Goal: Task Accomplishment & Management: Use online tool/utility

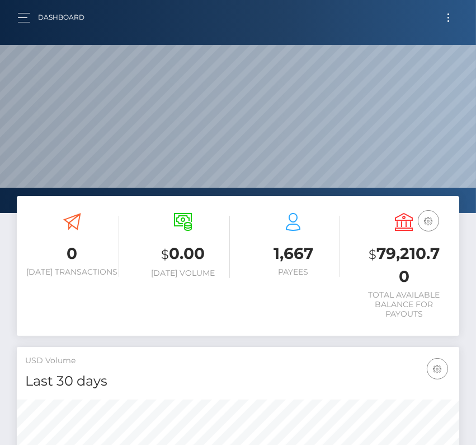
scroll to position [198, 213]
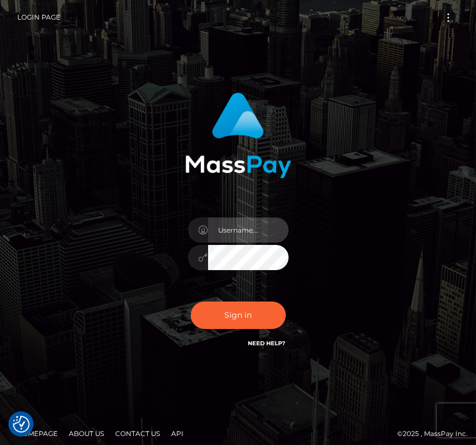
click at [216, 228] on input "text" at bounding box center [248, 229] width 81 height 25
type input "kateo"
click at [0, 444] on com-1password-button at bounding box center [0, 453] width 0 height 0
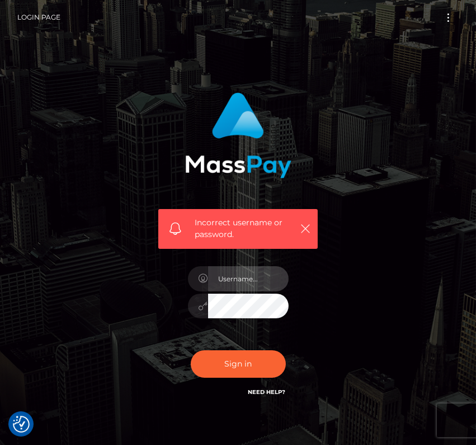
click at [272, 290] on input "text" at bounding box center [248, 278] width 81 height 25
type input "kateo"
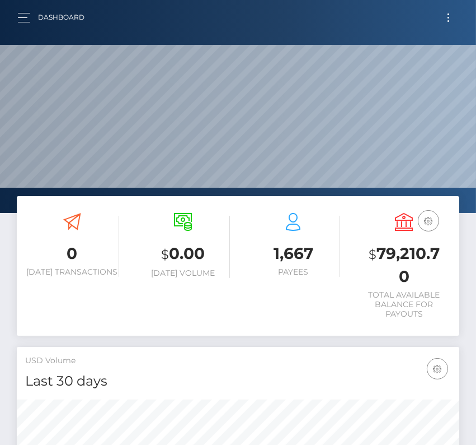
scroll to position [198, 213]
click at [446, 14] on button "Toggle navigation" at bounding box center [448, 17] width 21 height 15
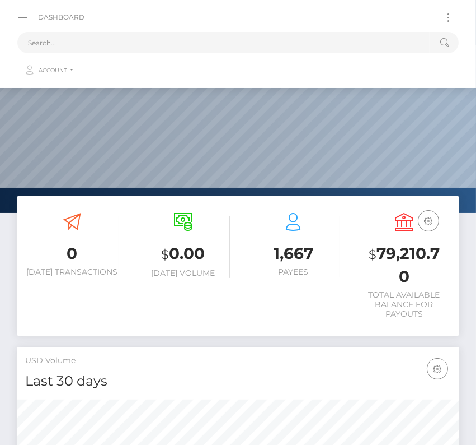
click at [302, 27] on div "Dashboard Loading... Loading... Account" at bounding box center [238, 44] width 459 height 77
click at [232, 49] on input "text" at bounding box center [223, 42] width 413 height 21
paste input "1250257"
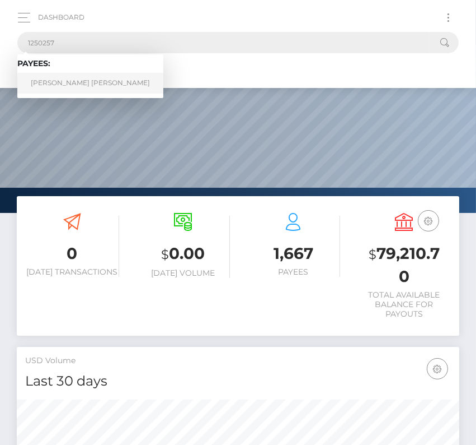
type input "1250257"
click at [64, 80] on link "Charis Anne Stanley" at bounding box center [90, 83] width 146 height 21
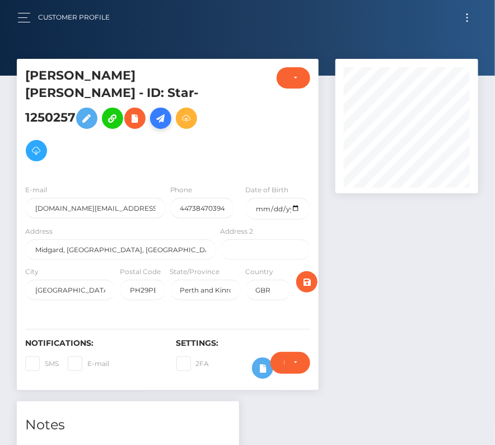
click at [167, 111] on icon at bounding box center [160, 118] width 13 height 14
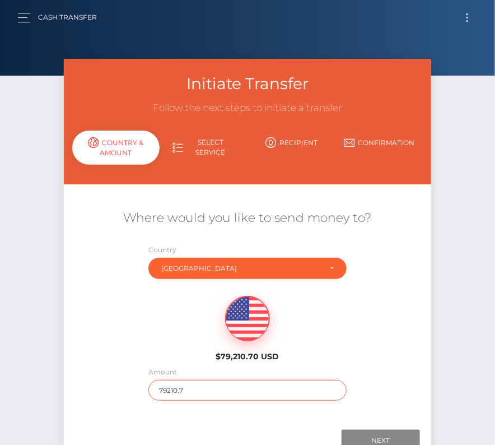
click at [179, 393] on input "79210.7" at bounding box center [247, 390] width 198 height 21
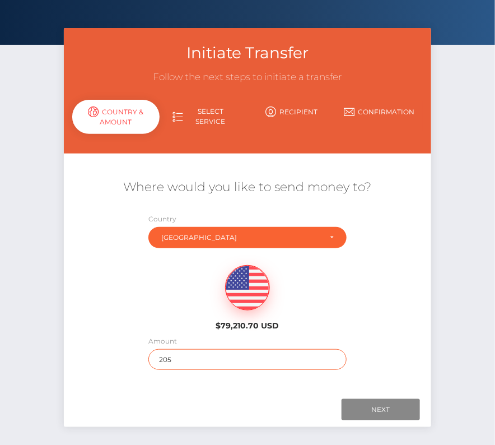
scroll to position [46, 0]
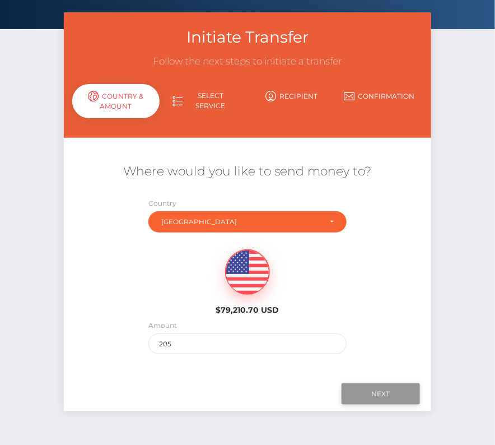
click at [372, 397] on input "Next" at bounding box center [380, 393] width 78 height 21
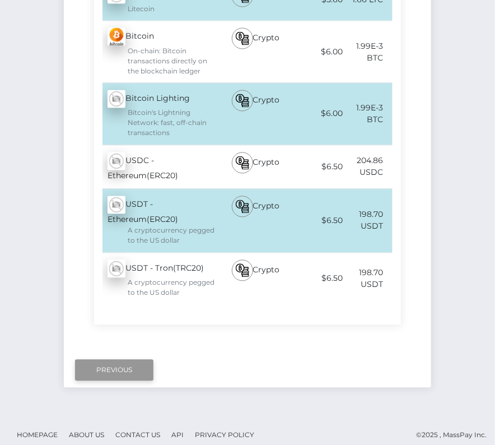
click at [111, 363] on input "Previous" at bounding box center [114, 369] width 78 height 21
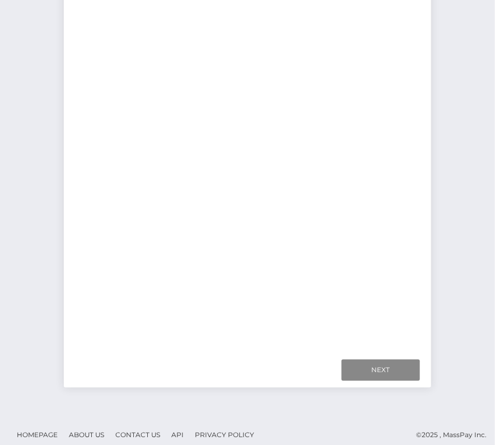
scroll to position [78, 0]
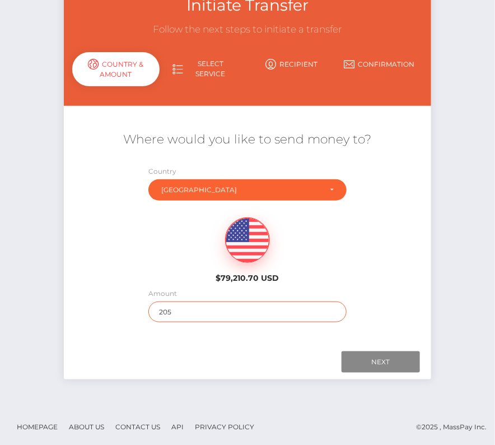
click at [183, 307] on input "205" at bounding box center [247, 311] width 198 height 21
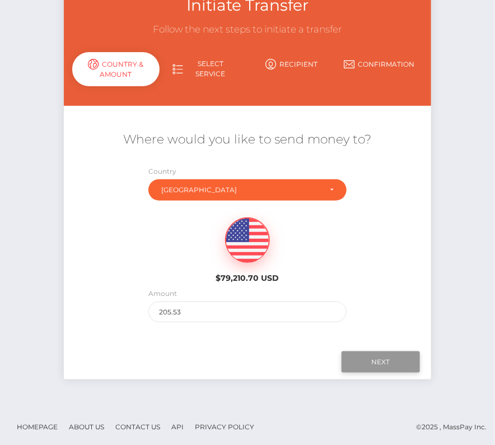
click at [391, 358] on input "Next" at bounding box center [380, 361] width 78 height 21
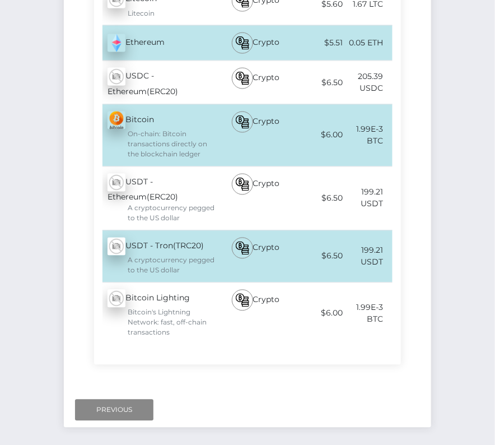
scroll to position [0, 0]
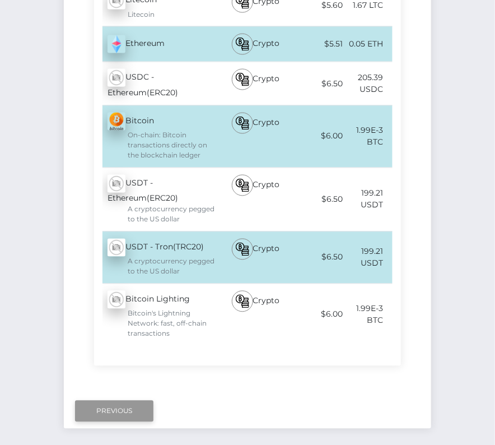
click at [101, 401] on input "Previous" at bounding box center [114, 410] width 78 height 21
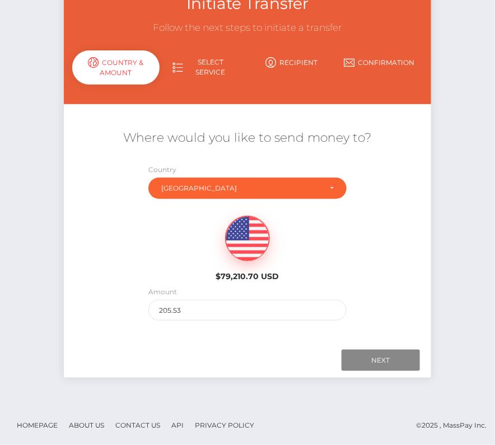
scroll to position [78, 0]
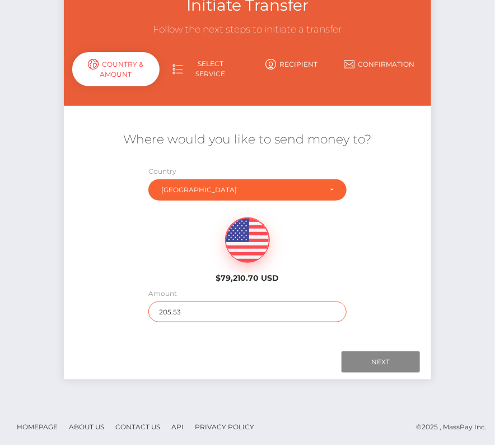
drag, startPoint x: 199, startPoint y: 307, endPoint x: 110, endPoint y: 308, distance: 89.6
click at [110, 308] on div "Where would you like to send money to? Country Abkhazia Afghanistan Albania Alg…" at bounding box center [248, 226] width 368 height 202
type input "216.28"
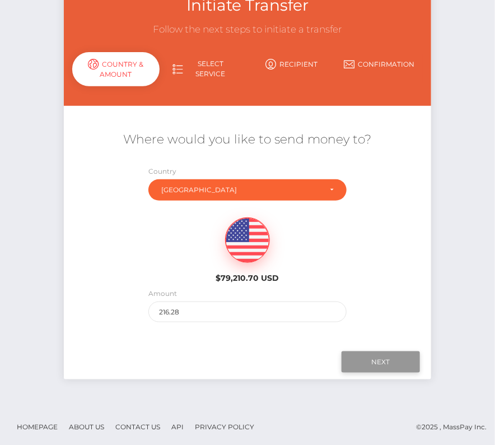
click at [368, 365] on input "Next" at bounding box center [380, 361] width 78 height 21
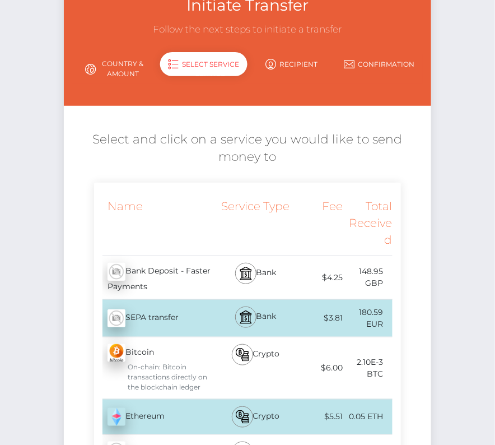
click at [289, 277] on div "Bank" at bounding box center [255, 277] width 74 height 43
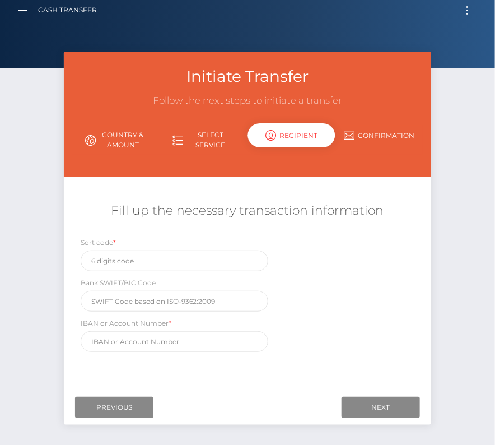
scroll to position [0, 0]
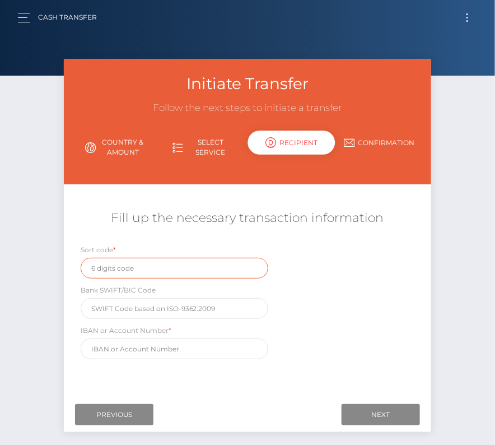
click at [130, 266] on input "text" at bounding box center [175, 268] width 188 height 21
paste input "07-04-36"
type input "07-04-36"
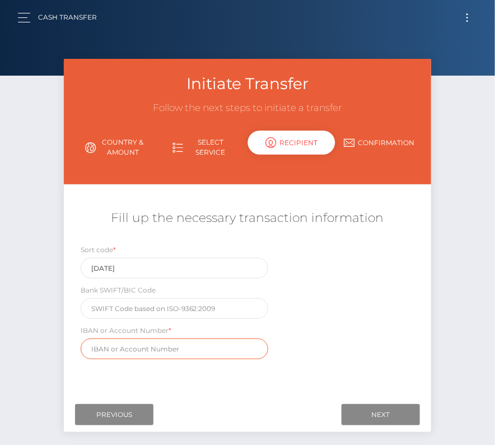
click at [123, 350] on input "text" at bounding box center [175, 348] width 188 height 21
paste input "GB95NAIA07043638082255"
type input "GB95NAIA07043638082255"
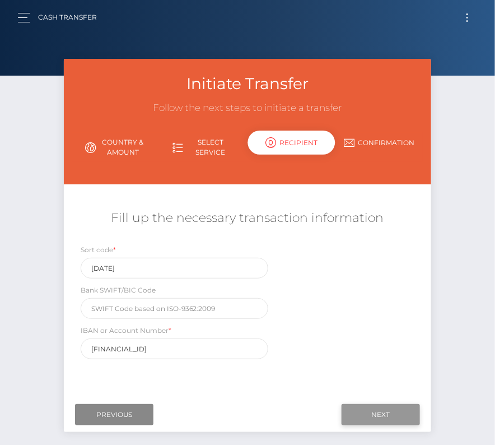
click at [390, 412] on input "Next" at bounding box center [380, 414] width 78 height 21
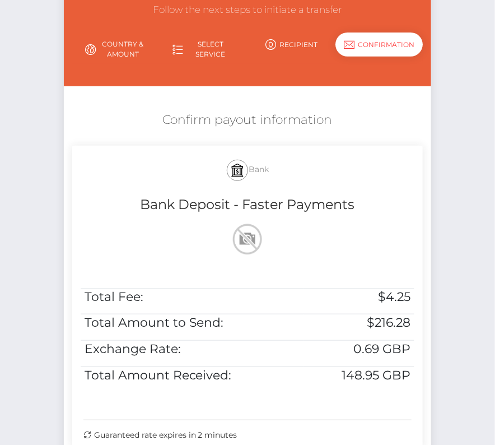
scroll to position [107, 0]
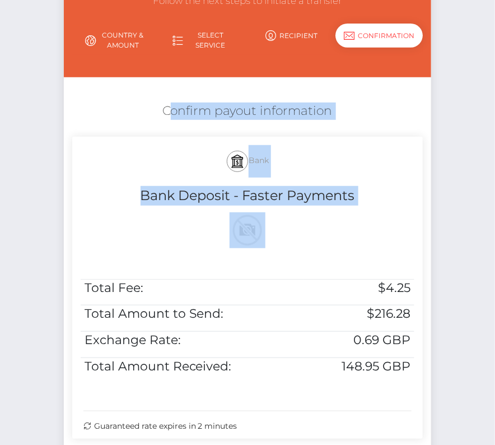
drag, startPoint x: 161, startPoint y: 116, endPoint x: 415, endPoint y: 366, distance: 356.7
click at [415, 366] on div "Confirm payout information Bank Bank Deposit - Faster Payments Total Fee: $4.25…" at bounding box center [248, 273] width 368 height 353
copy div "Confirm payout information Bank Bank Deposit - Faster Payments"
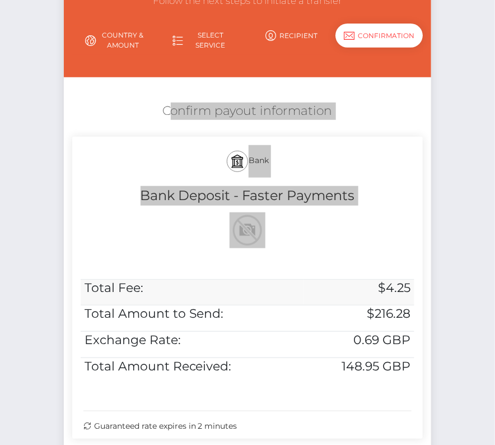
scroll to position [228, 0]
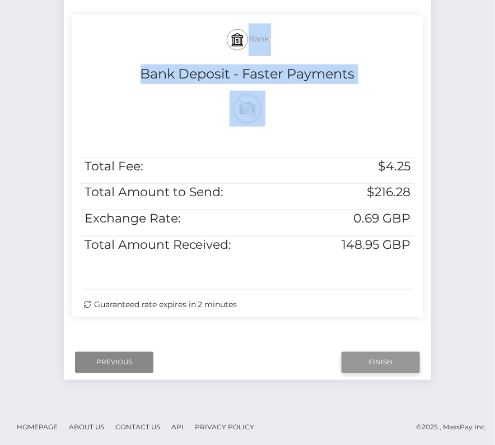
click at [374, 362] on input "Finish" at bounding box center [380, 362] width 78 height 21
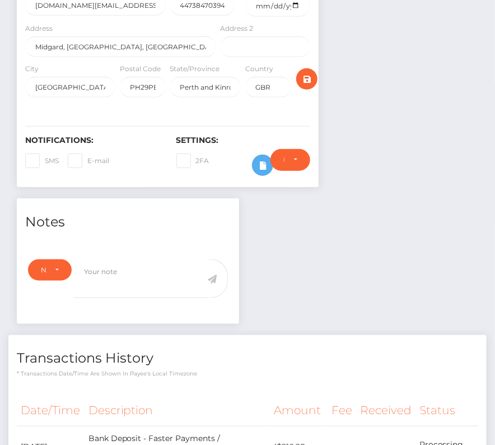
scroll to position [346, 0]
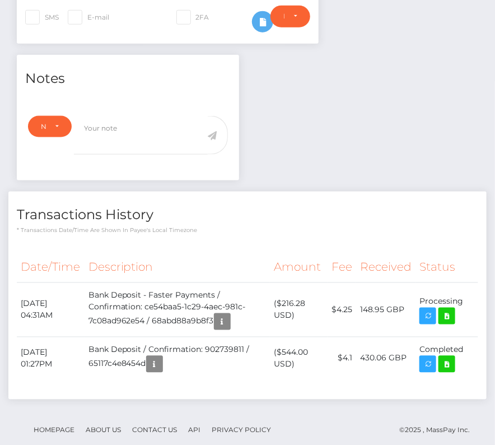
click at [121, 244] on div "Date/Time Description Amount Fee Received Status" at bounding box center [247, 322] width 478 height 156
drag, startPoint x: 18, startPoint y: 280, endPoint x: 469, endPoint y: 287, distance: 450.7
click at [469, 286] on tr "[DATE] 04:31AM Bank Deposit - Faster Payments / Confirmation: ce54baa5-1c29-4ae…" at bounding box center [247, 310] width 461 height 54
copy tbody "[DATE] 04:31AM Bank Deposit - Faster Payments / Confirmation: ce54baa5-1c29-4ae…"
click at [299, 284] on td "($216.28 USD)" at bounding box center [299, 310] width 58 height 54
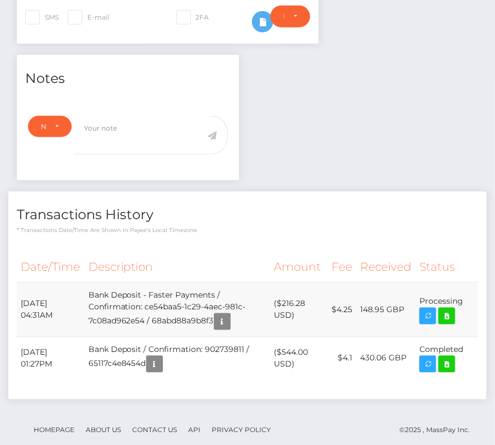
click at [299, 284] on td "($216.28 USD)" at bounding box center [299, 310] width 58 height 54
copy td "216.28"
click at [448, 309] on icon at bounding box center [446, 316] width 13 height 14
click at [0, 0] on div "[PERSON_NAME] [PERSON_NAME] - ID: Star-1250257 ACTIVE CLOSED" at bounding box center [247, 90] width 495 height 754
drag, startPoint x: 17, startPoint y: 282, endPoint x: 464, endPoint y: 284, distance: 447.3
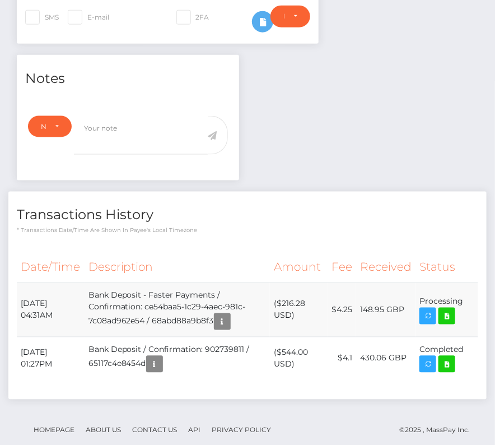
click at [464, 284] on tr "[DATE] 04:31AM Bank Deposit - Faster Payments / Confirmation: ce54baa5-1c29-4ae…" at bounding box center [247, 310] width 461 height 54
copy tr "[DATE] 04:31AM Bank Deposit - Faster Payments / Confirmation: ce54baa5-1c29-4ae…"
